Goal: Information Seeking & Learning: Learn about a topic

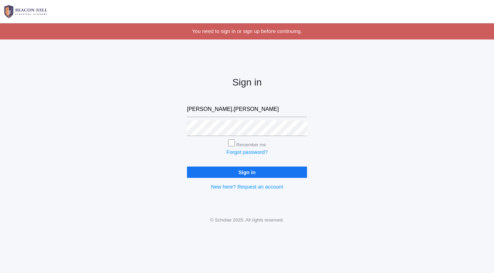
click at [239, 174] on input "Sign in" at bounding box center [247, 171] width 120 height 11
type input "[PERSON_NAME][EMAIL_ADDRESS][PERSON_NAME][PERSON_NAME][DOMAIN_NAME]"
click at [220, 171] on input "Sign in" at bounding box center [247, 171] width 120 height 11
click at [232, 142] on input "Remember me" at bounding box center [231, 142] width 7 height 7
checkbox input "true"
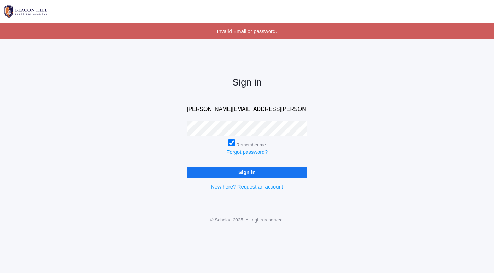
click at [236, 169] on input "Sign in" at bounding box center [247, 171] width 120 height 11
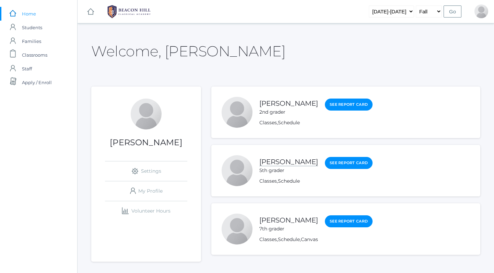
click at [280, 162] on link "[PERSON_NAME]" at bounding box center [288, 162] width 59 height 9
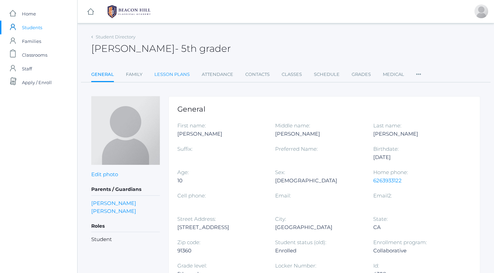
click at [173, 73] on link "Lesson Plans" at bounding box center [171, 75] width 35 height 14
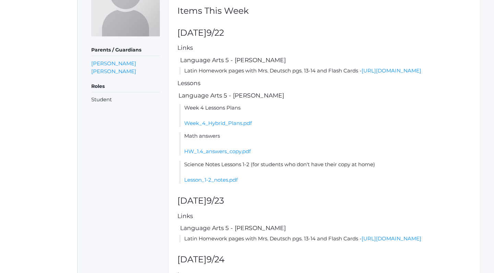
scroll to position [132, 0]
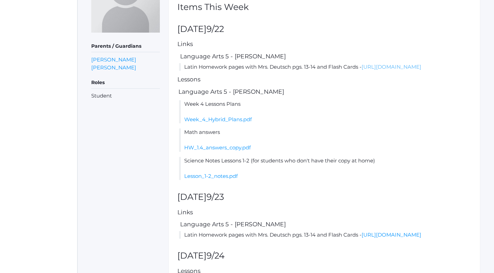
click at [362, 70] on link "https://drive.google.com/file/d/1iHVyBPNtz1YkZ3cIL9w-jZpbKKAziM_w/view?usp=shar…" at bounding box center [392, 66] width 60 height 7
click at [362, 238] on link "https://drive.google.com/file/d/1iHVyBPNtz1YkZ3cIL9w-jZpbKKAziM_w/view?usp=shar…" at bounding box center [392, 234] width 60 height 7
click at [362, 70] on link "https://drive.google.com/file/d/1iHVyBPNtz1YkZ3cIL9w-jZpbKKAziM_w/view?usp=shar…" at bounding box center [392, 66] width 60 height 7
